Goal: Task Accomplishment & Management: Manage account settings

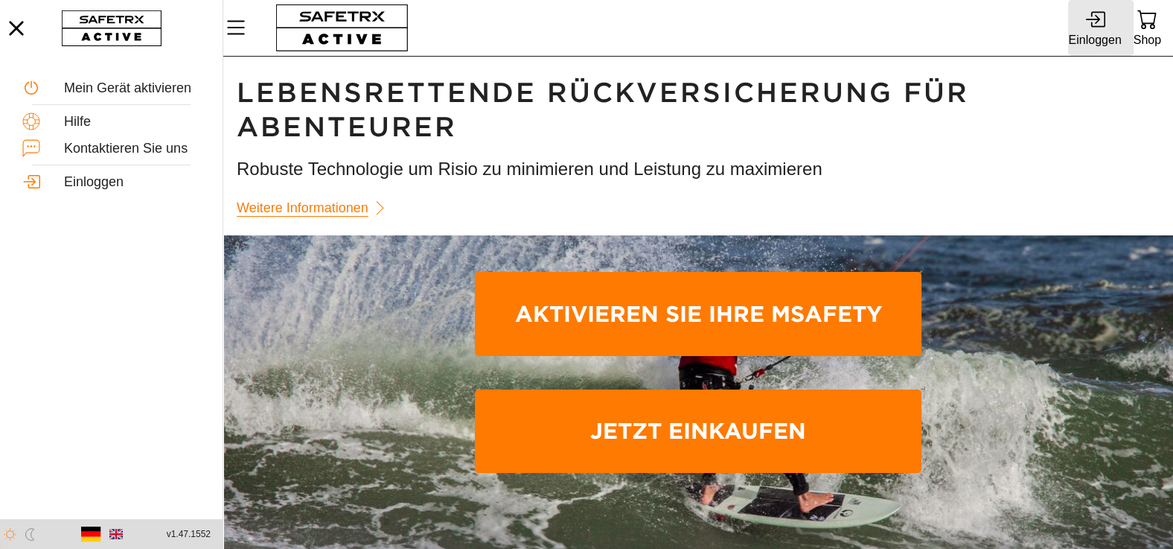
click at [1094, 30] on div "Einloggen" at bounding box center [1094, 40] width 53 height 20
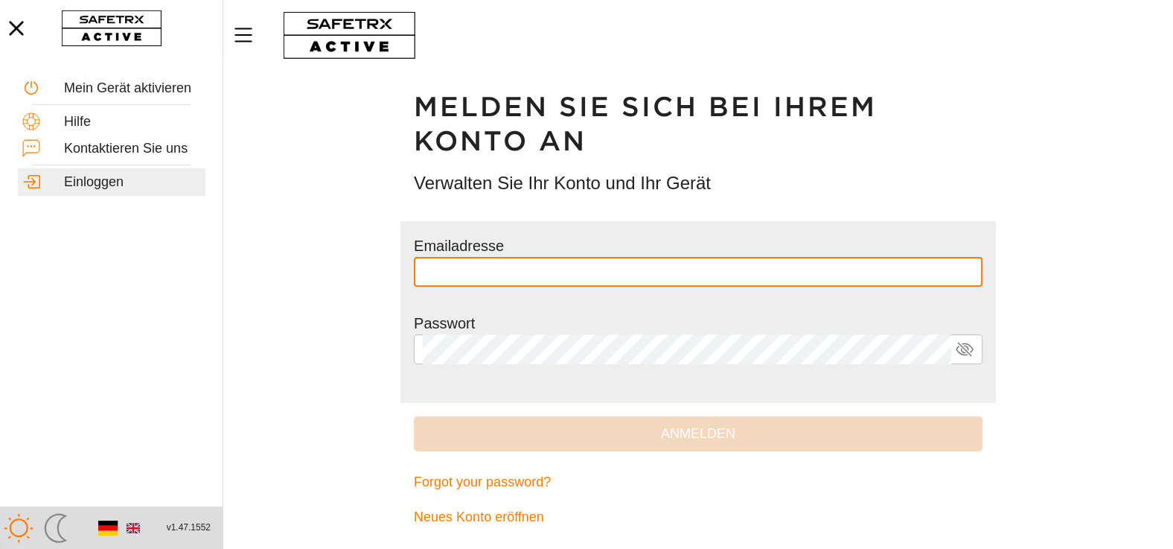
type input "**********"
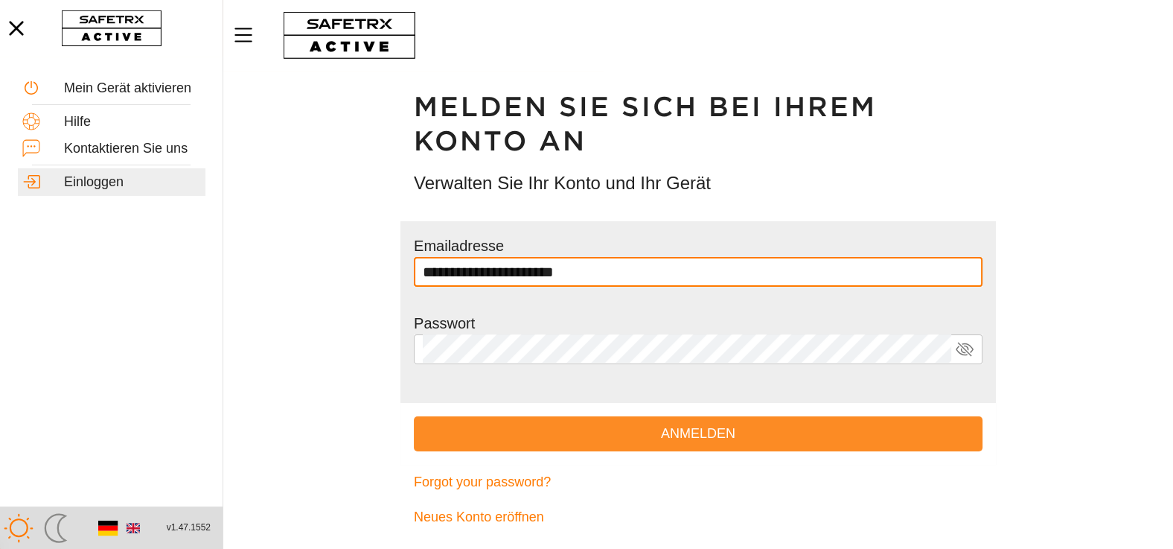
click at [628, 428] on span "Anmelden" at bounding box center [698, 433] width 545 height 23
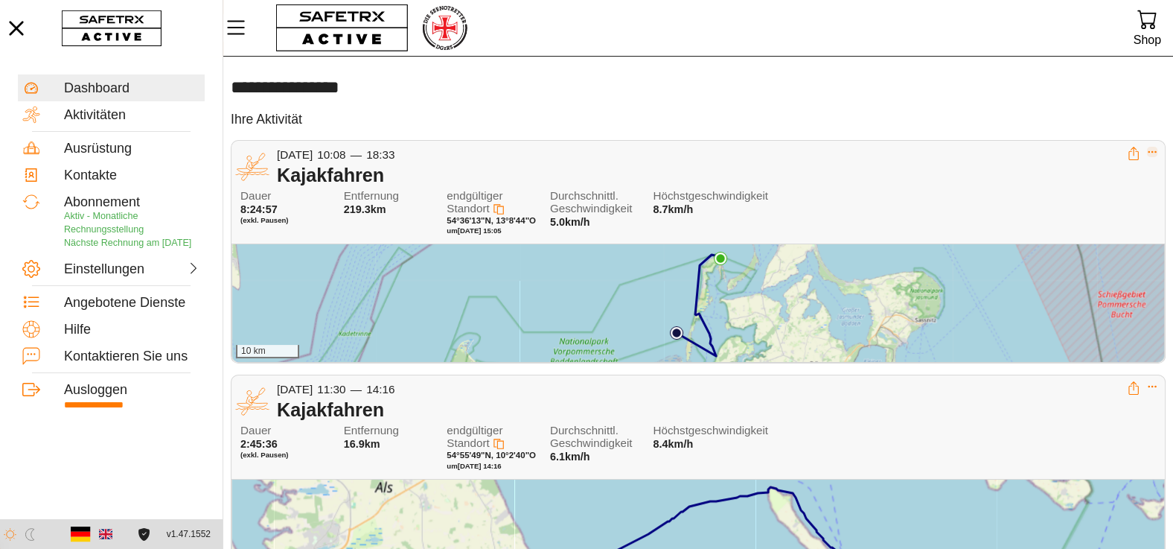
click at [1158, 149] on icon "Erweitern" at bounding box center [1152, 152] width 10 height 10
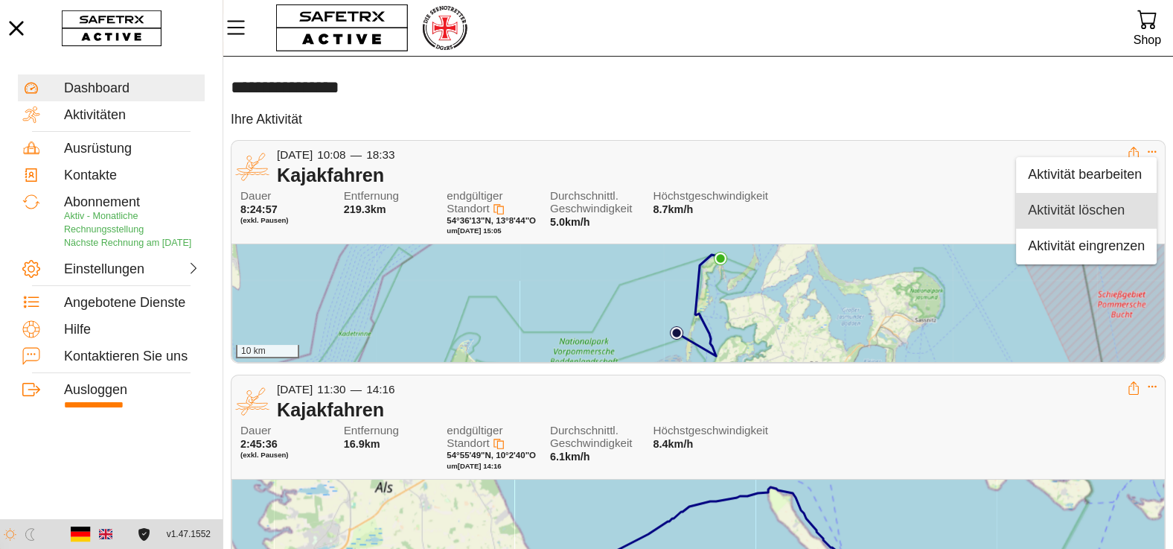
click at [1075, 205] on div "Aktivität löschen" at bounding box center [1086, 210] width 117 height 16
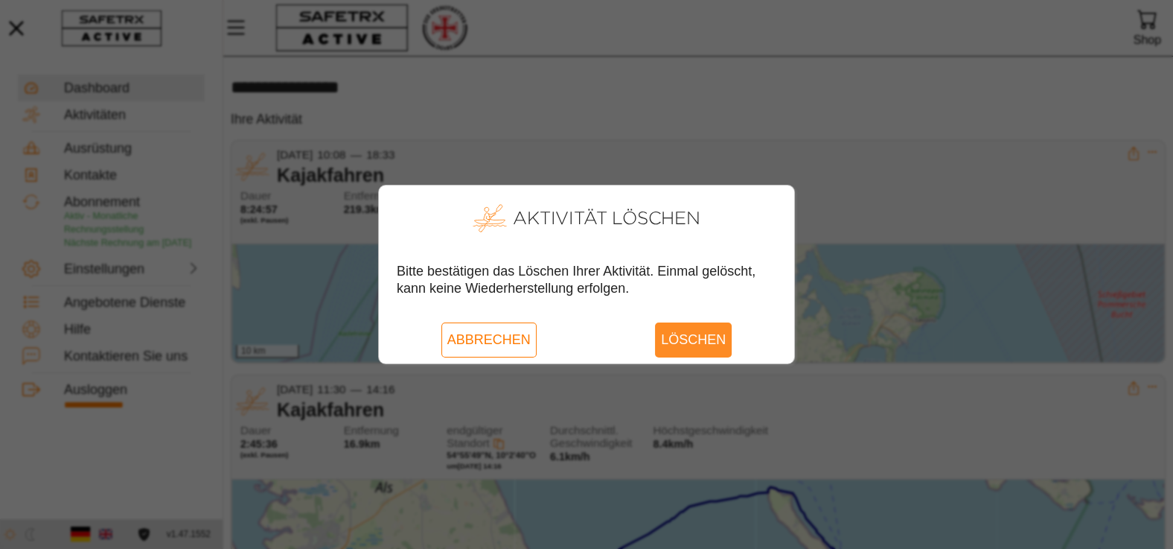
click at [703, 346] on span "Löschen" at bounding box center [693, 339] width 65 height 34
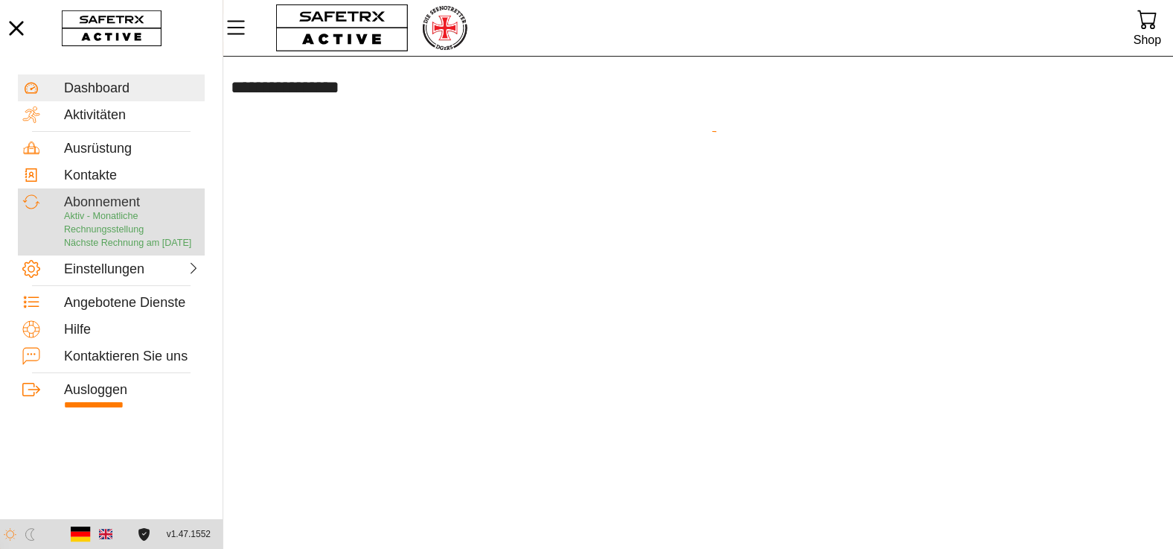
click at [91, 220] on span "Aktiv - Monatliche Rechnungsstellung" at bounding box center [104, 223] width 80 height 24
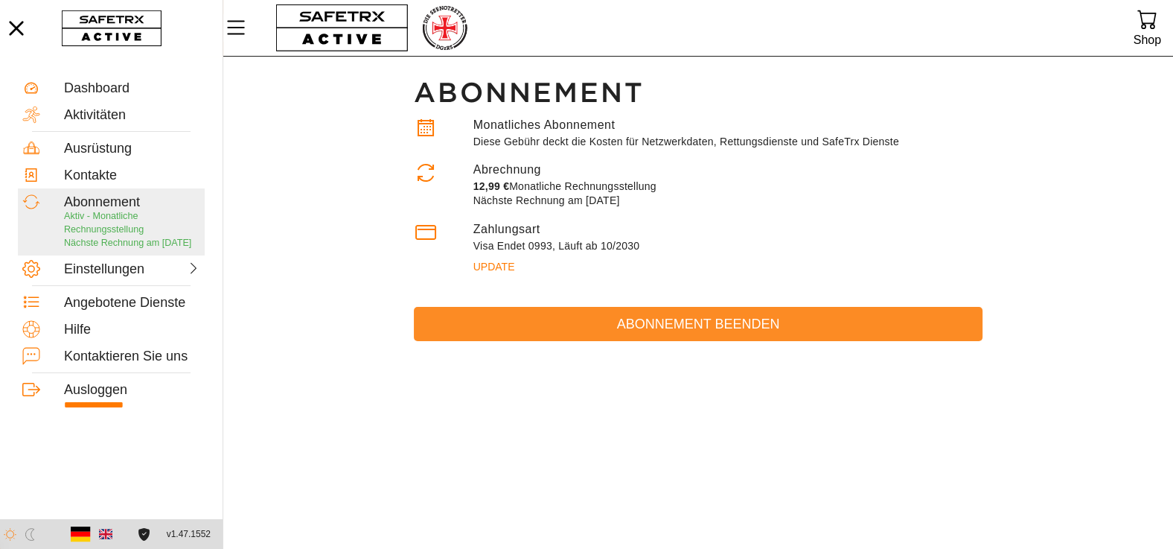
click at [693, 328] on span "Abonnement beenden" at bounding box center [698, 324] width 545 height 23
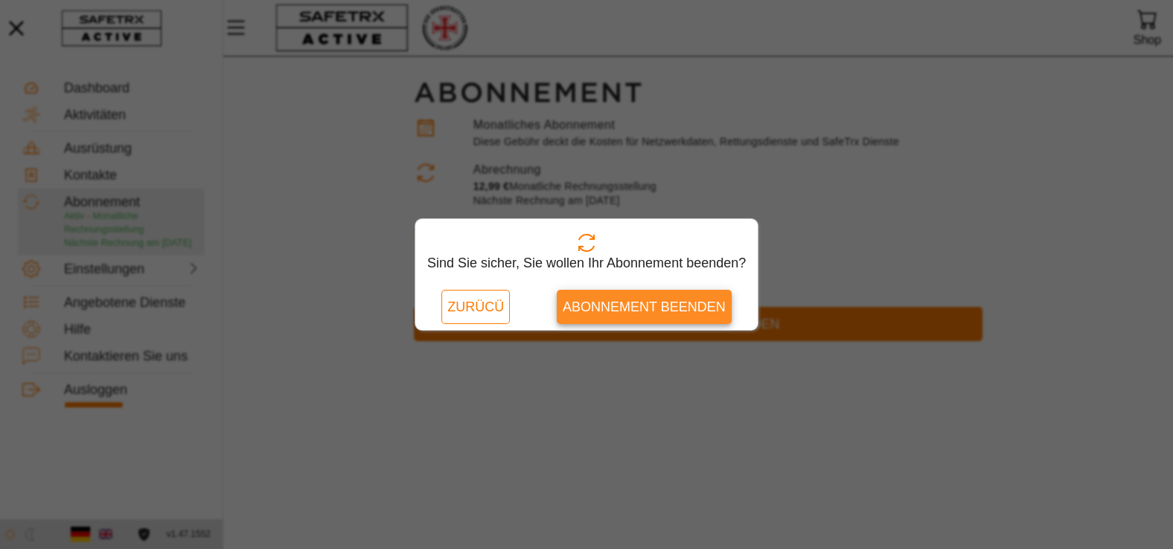
click at [605, 305] on span "Abonnement beenden" at bounding box center [644, 307] width 163 height 23
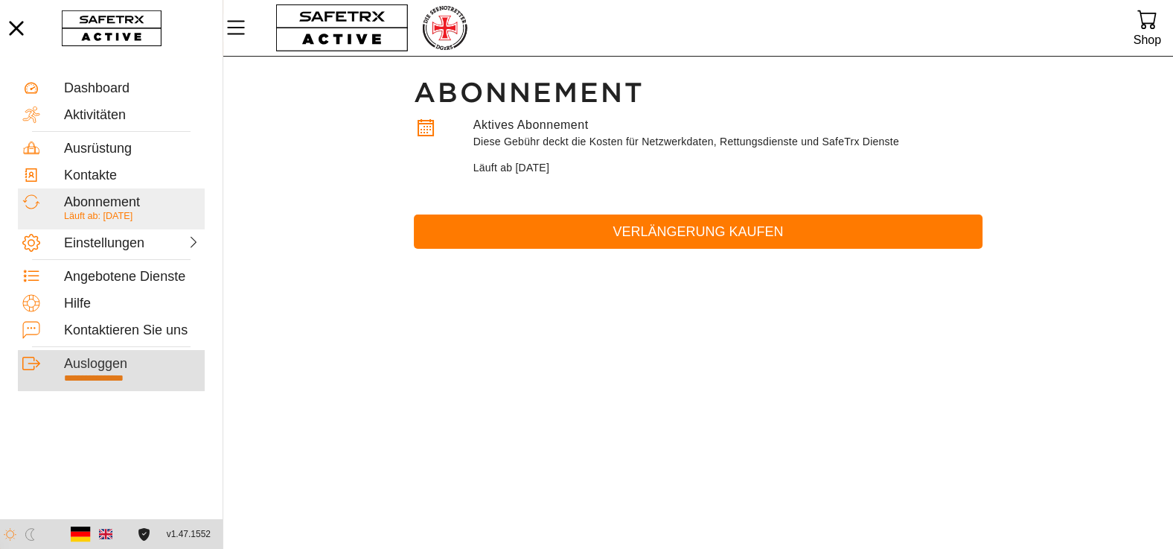
click at [97, 363] on div "Ausloggen" at bounding box center [132, 364] width 136 height 16
